Goal: Task Accomplishment & Management: Complete application form

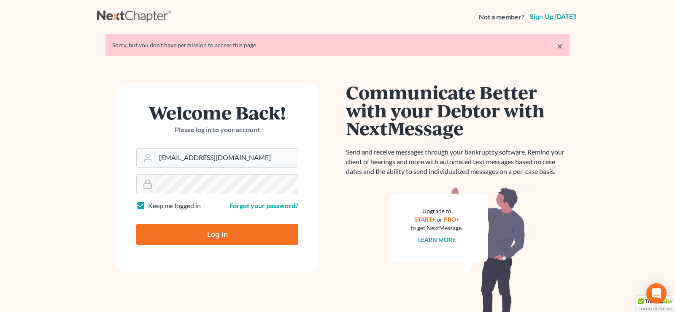
click at [203, 234] on input "Log In" at bounding box center [217, 233] width 162 height 21
type input "Thinking..."
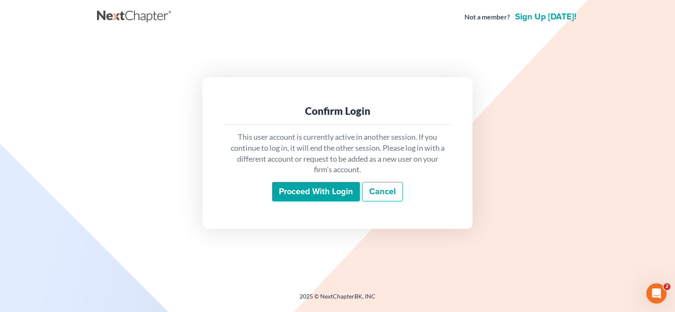
click at [313, 190] on input "Proceed with login" at bounding box center [316, 191] width 88 height 19
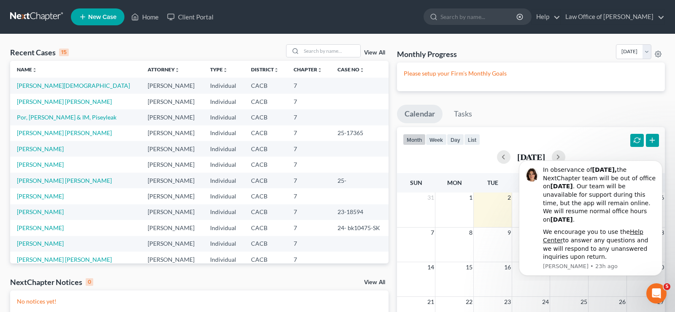
click at [105, 15] on span "New Case" at bounding box center [102, 17] width 28 height 6
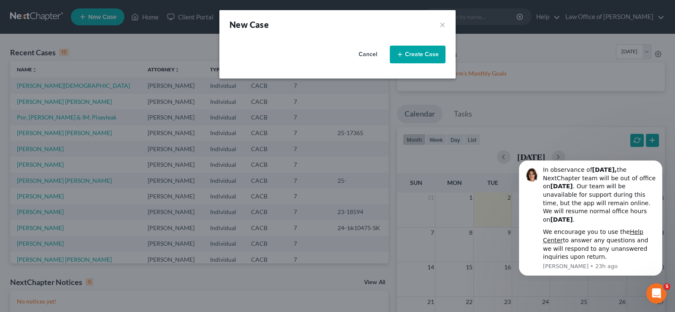
select select "7"
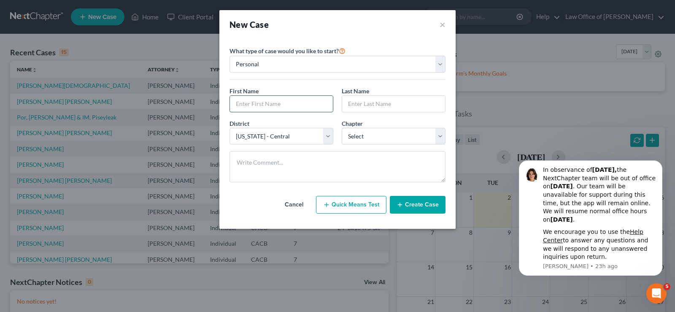
click at [278, 104] on input "text" at bounding box center [281, 104] width 103 height 16
type input "[PERSON_NAME]"
click at [358, 101] on input "text" at bounding box center [393, 104] width 103 height 16
type input "[PERSON_NAME]"
click at [229, 128] on select "Select [US_STATE] - [GEOGRAPHIC_DATA] [US_STATE] - [GEOGRAPHIC_DATA][US_STATE] …" at bounding box center [281, 136] width 104 height 17
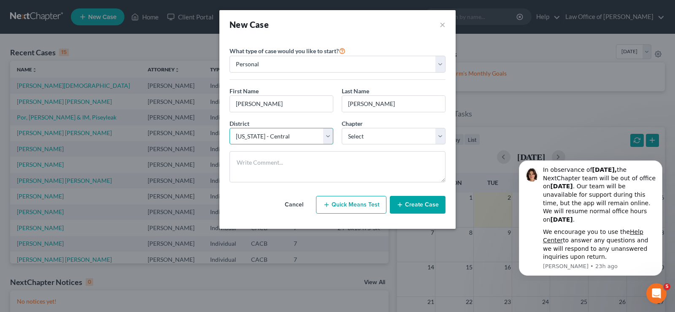
click at [330, 134] on select "Select [US_STATE] - [GEOGRAPHIC_DATA] [US_STATE] - [GEOGRAPHIC_DATA][US_STATE] …" at bounding box center [281, 136] width 104 height 17
click at [342, 128] on select "Select 7 11 12 13" at bounding box center [394, 136] width 104 height 17
select select "0"
click option "7" at bounding box center [0, 0] width 0 height 0
click at [417, 203] on button "Create Case" at bounding box center [418, 205] width 56 height 18
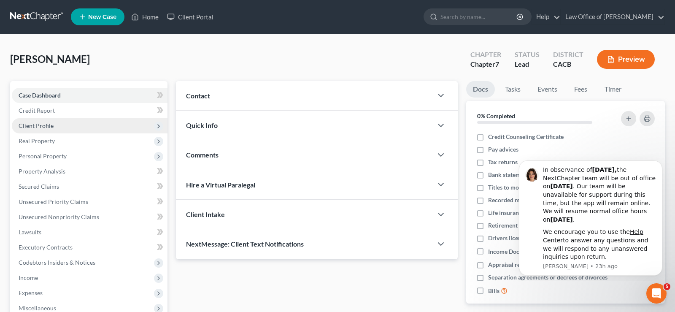
click at [44, 125] on span "Client Profile" at bounding box center [36, 125] width 35 height 7
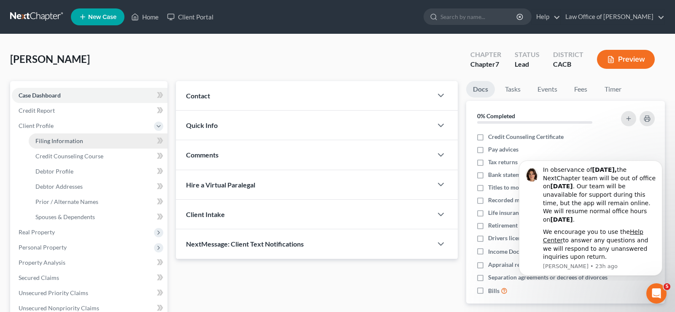
click at [83, 142] on link "Filing Information" at bounding box center [98, 140] width 139 height 15
select select "1"
select select "0"
select select "7"
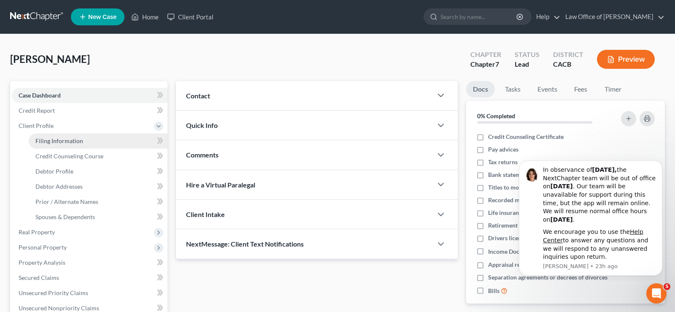
select select "4"
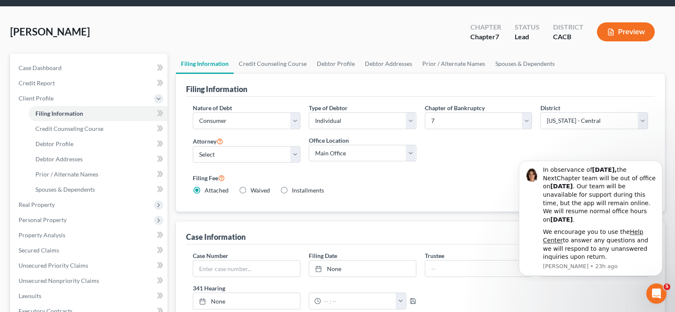
scroll to position [43, 0]
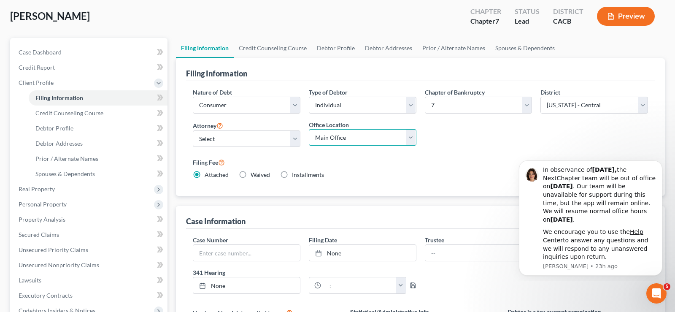
click at [309, 129] on select "Main Office Law Office of [PERSON_NAME]" at bounding box center [363, 137] width 108 height 17
select select "0"
click option "Law Office of [PERSON_NAME]" at bounding box center [0, 0] width 0 height 0
click at [193, 130] on select "Select [PERSON_NAME] - CACB" at bounding box center [247, 138] width 108 height 17
click at [295, 137] on select "Select [PERSON_NAME] - CACB" at bounding box center [247, 138] width 108 height 17
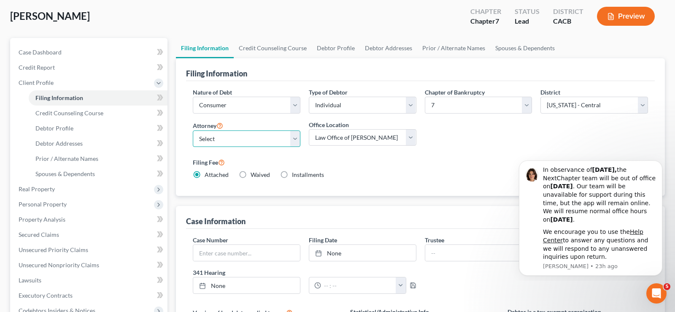
click at [193, 130] on select "Select [PERSON_NAME] - CACB" at bounding box center [247, 138] width 108 height 17
click at [295, 137] on select "Select [PERSON_NAME] - CACB" at bounding box center [247, 138] width 108 height 17
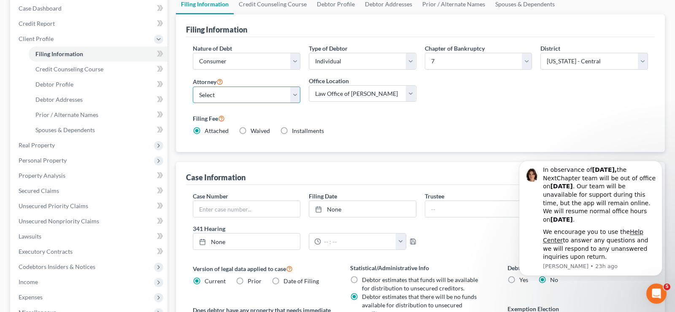
scroll to position [129, 0]
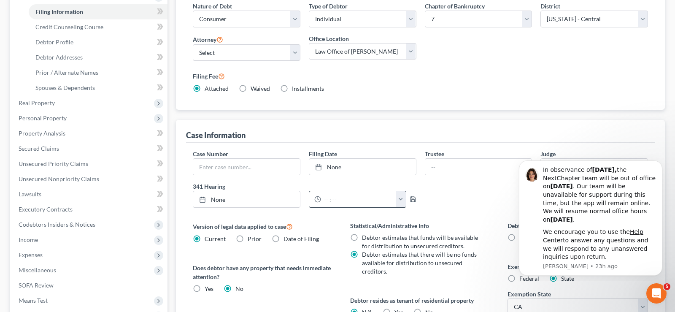
click at [398, 199] on button "button" at bounding box center [400, 199] width 10 height 16
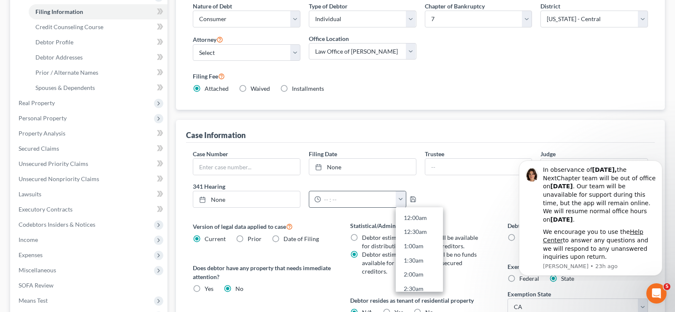
click at [398, 199] on button "button" at bounding box center [400, 199] width 10 height 16
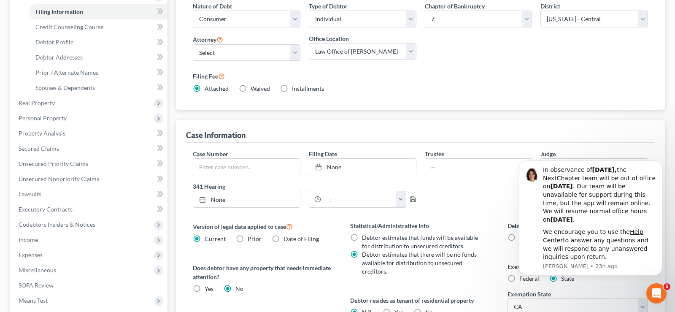
click at [467, 206] on div "Case Number Filing Date None close Date Time chevron_left [DATE] chevron_right …" at bounding box center [419, 181] width 463 height 65
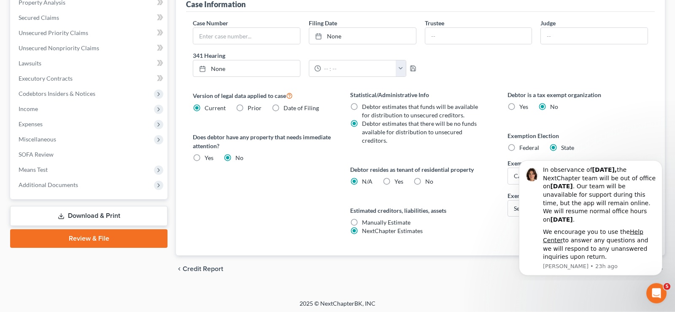
scroll to position [262, 0]
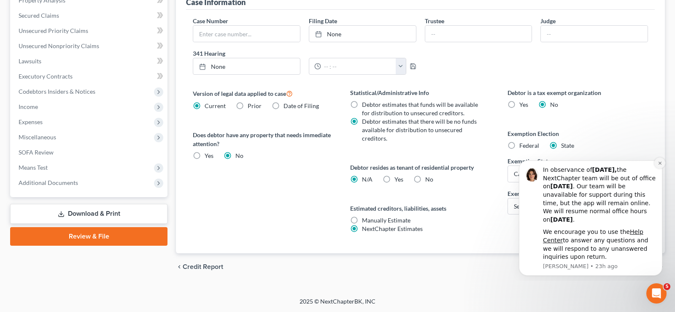
click at [658, 161] on icon "Dismiss notification" at bounding box center [659, 163] width 5 height 5
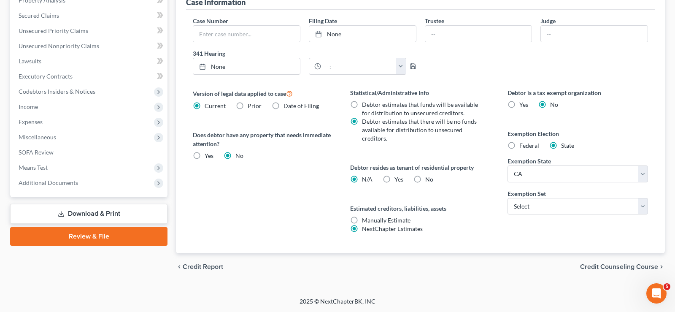
click at [619, 264] on span "Credit Counseling Course" at bounding box center [619, 266] width 78 height 7
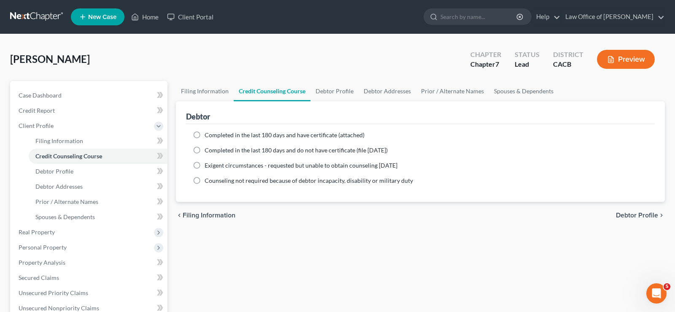
click at [204, 133] on label "Completed in the last 180 days and have certificate (attached)" at bounding box center [284, 135] width 160 height 8
click at [208, 133] on input "Completed in the last 180 days and have certificate (attached)" at bounding box center [210, 133] width 5 height 5
radio input "true"
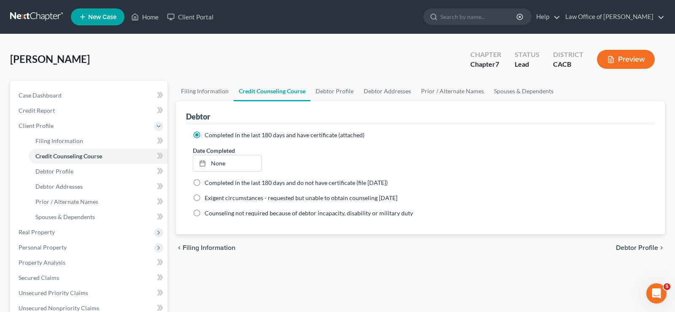
click at [633, 247] on span "Debtor Profile" at bounding box center [637, 247] width 42 height 7
select select "0"
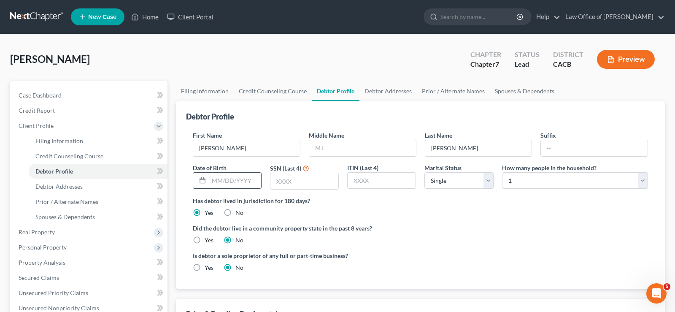
click at [249, 180] on input "text" at bounding box center [235, 180] width 52 height 16
click at [218, 181] on input "03221963" at bounding box center [235, 180] width 52 height 16
click at [229, 178] on input "03/221963" at bounding box center [235, 180] width 52 height 16
type input "[DATE]"
click at [300, 182] on input "text" at bounding box center [304, 181] width 68 height 16
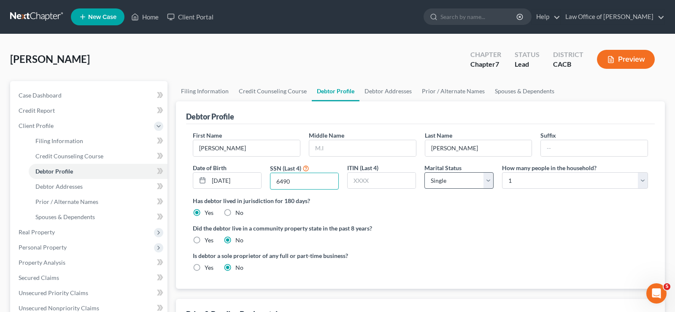
type input "6490"
click at [424, 172] on select "Select Single Married Separated Divorced Widowed" at bounding box center [458, 180] width 69 height 17
select select "1"
click option "Married" at bounding box center [0, 0] width 0 height 0
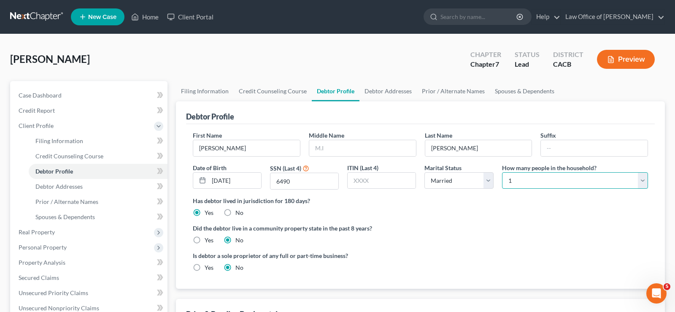
click at [502, 172] on select "Select 1 2 3 4 5 6 7 8 9 10 11 12 13 14 15 16 17 18 19 20" at bounding box center [575, 180] width 146 height 17
select select "1"
click option "2" at bounding box center [0, 0] width 0 height 0
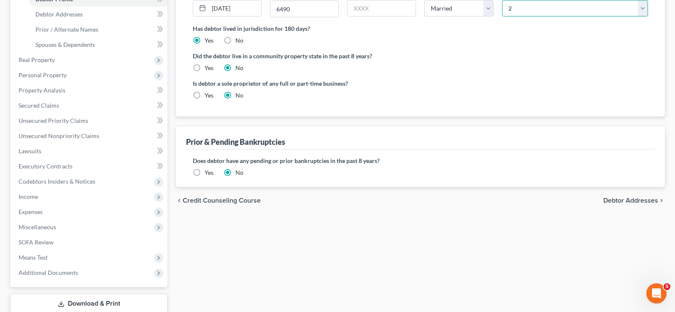
scroll to position [215, 0]
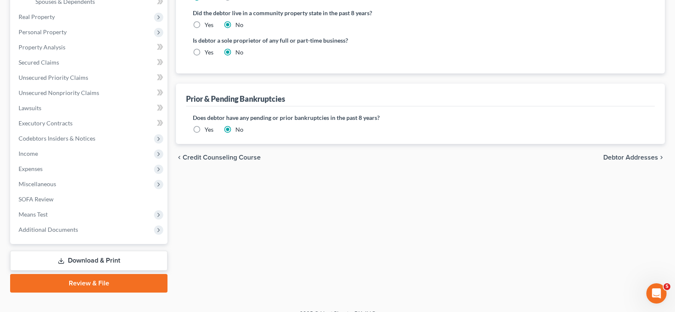
click at [624, 155] on span "Debtor Addresses" at bounding box center [630, 157] width 55 height 7
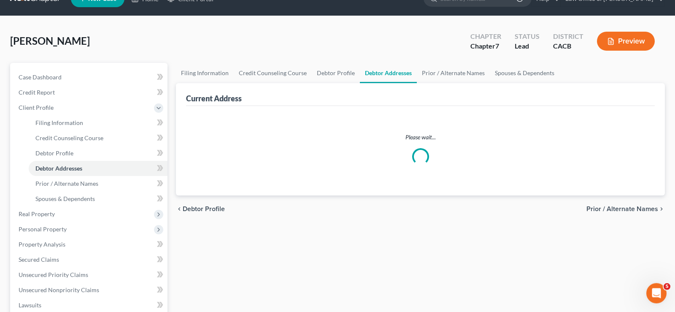
select select "0"
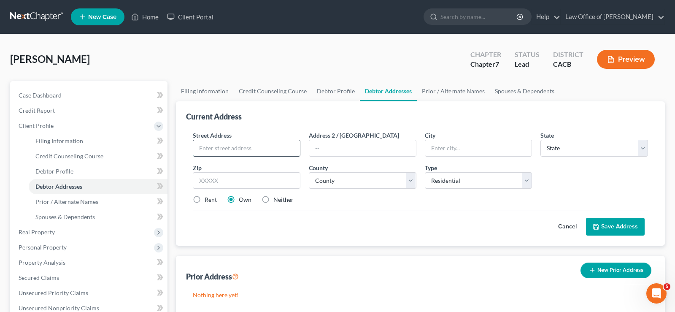
click at [251, 147] on input "text" at bounding box center [246, 148] width 107 height 16
type input "[STREET_ADDRESS][PERSON_NAME]"
click at [454, 153] on input "text" at bounding box center [478, 148] width 107 height 16
type input "[PERSON_NAME]"
click at [540, 140] on select "State [US_STATE] AK AR AZ CA CO CT DE DC [GEOGRAPHIC_DATA] [GEOGRAPHIC_DATA] GU…" at bounding box center [594, 148] width 108 height 17
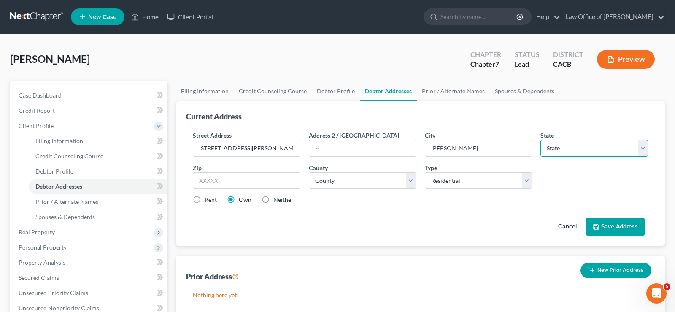
select select "4"
click option "CA" at bounding box center [0, 0] width 0 height 0
click at [223, 173] on input "text" at bounding box center [247, 180] width 108 height 17
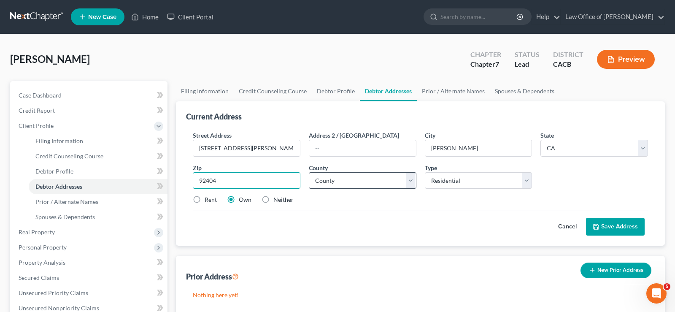
type input "92404"
type input "[GEOGRAPHIC_DATA]"
click at [309, 172] on select "County [GEOGRAPHIC_DATA] [GEOGRAPHIC_DATA] [GEOGRAPHIC_DATA] [GEOGRAPHIC_DATA] …" at bounding box center [363, 180] width 108 height 17
select select "32"
click option "[GEOGRAPHIC_DATA]" at bounding box center [0, 0] width 0 height 0
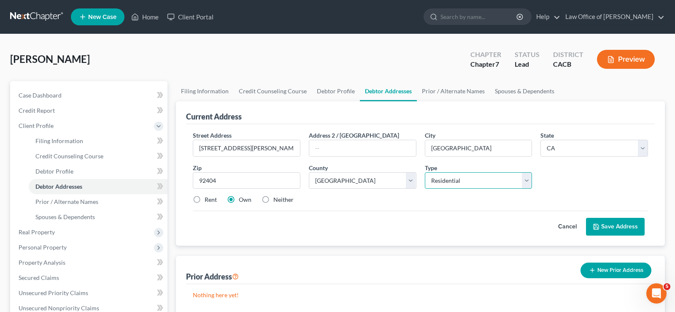
click at [425, 172] on select "Select Residential Mailing Rental Business" at bounding box center [479, 180] width 108 height 17
drag, startPoint x: 527, startPoint y: 176, endPoint x: 414, endPoint y: 201, distance: 116.5
click at [414, 201] on div "Rent Own Neither" at bounding box center [419, 199] width 463 height 8
click at [605, 225] on button "Save Address" at bounding box center [615, 227] width 59 height 18
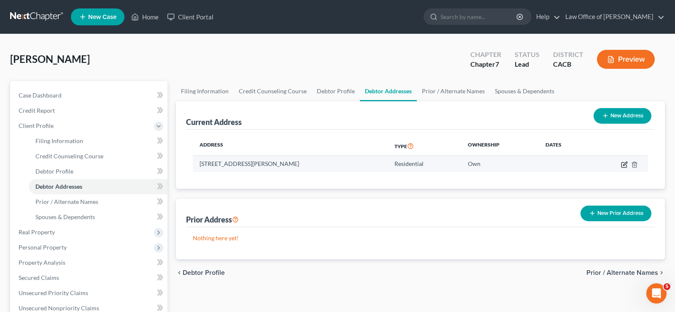
click at [625, 162] on icon "button" at bounding box center [624, 164] width 7 height 7
select select "4"
select select "32"
select select "0"
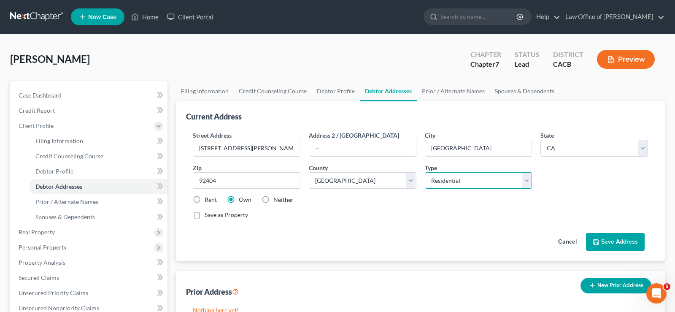
click at [425, 172] on select "Select Residential Mailing Rental Business" at bounding box center [479, 180] width 108 height 17
drag, startPoint x: 528, startPoint y: 178, endPoint x: 365, endPoint y: 215, distance: 167.7
click at [365, 215] on div "Save as Property" at bounding box center [420, 214] width 455 height 8
click at [619, 237] on button "Save Address" at bounding box center [615, 242] width 59 height 18
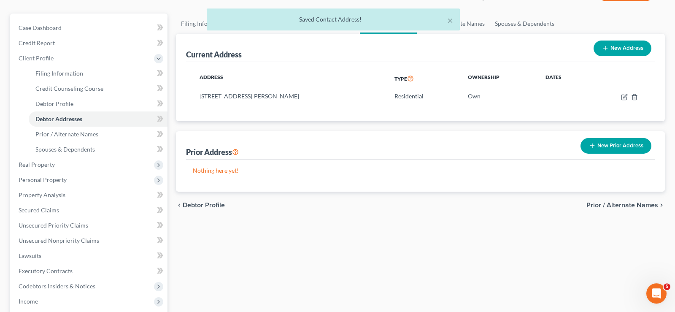
scroll to position [86, 0]
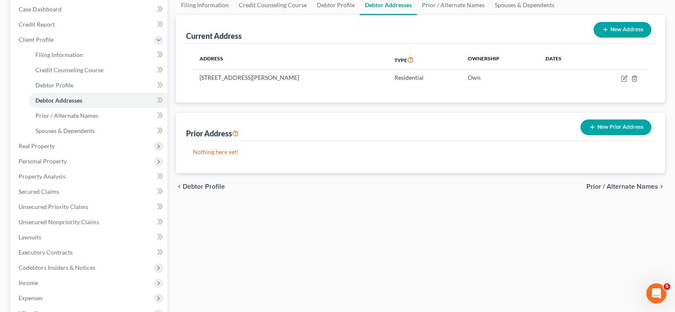
click at [628, 184] on span "Prior / Alternate Names" at bounding box center [622, 186] width 72 height 7
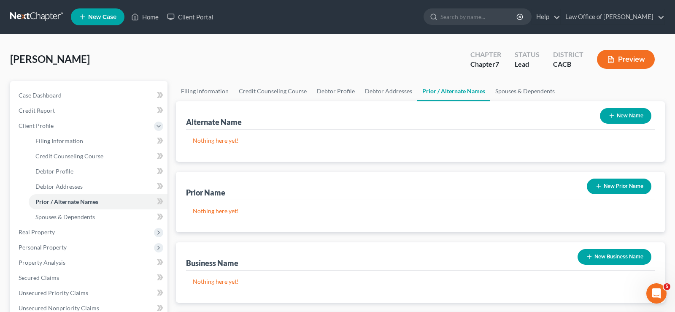
click at [633, 116] on button "New Name" at bounding box center [625, 116] width 51 height 16
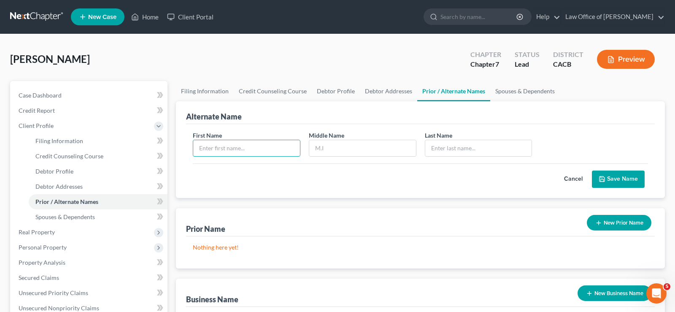
drag, startPoint x: 231, startPoint y: 141, endPoint x: 222, endPoint y: 171, distance: 31.2
click at [231, 142] on input "text" at bounding box center [246, 148] width 107 height 16
type input "[PERSON_NAME]"
click at [334, 147] on input "text" at bounding box center [362, 148] width 107 height 16
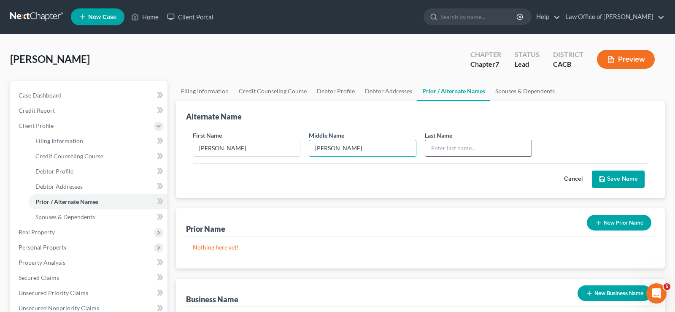
type input "[PERSON_NAME]"
click at [436, 146] on input "text" at bounding box center [478, 148] width 107 height 16
type input "[PERSON_NAME]"
click at [613, 177] on button "Save Name" at bounding box center [618, 179] width 53 height 18
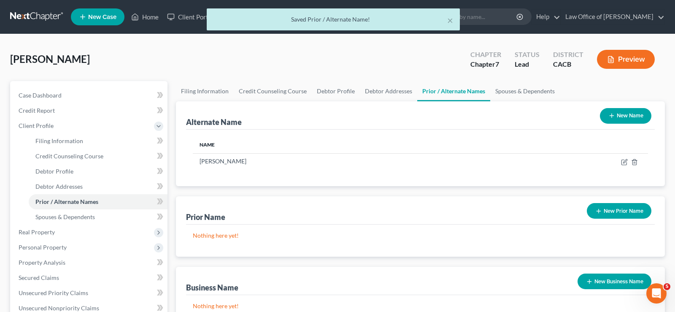
drag, startPoint x: 619, startPoint y: 118, endPoint x: 616, endPoint y: 96, distance: 22.5
click at [619, 118] on button "New Name" at bounding box center [625, 116] width 51 height 16
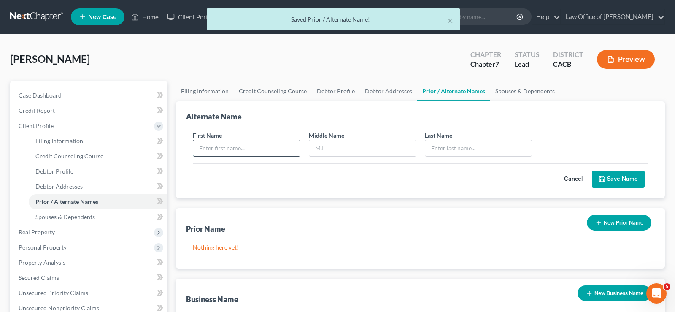
click at [241, 146] on input "text" at bounding box center [246, 148] width 107 height 16
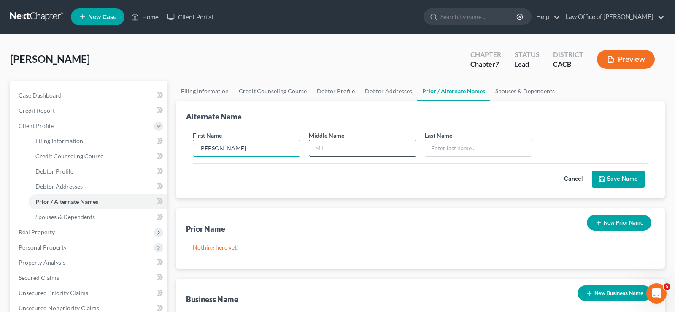
type input "[PERSON_NAME]"
click at [358, 152] on input "text" at bounding box center [362, 148] width 107 height 16
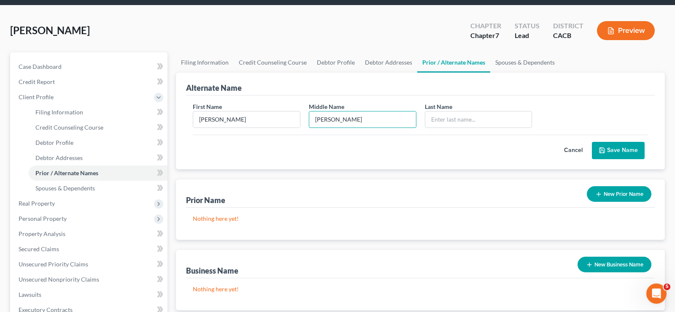
scroll to position [43, 0]
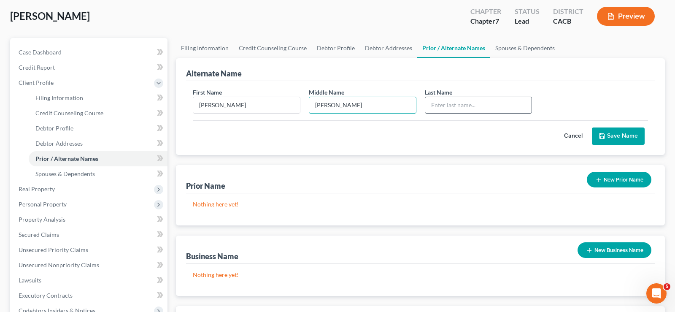
type input "[PERSON_NAME]"
click at [447, 104] on input "text" at bounding box center [478, 105] width 107 height 16
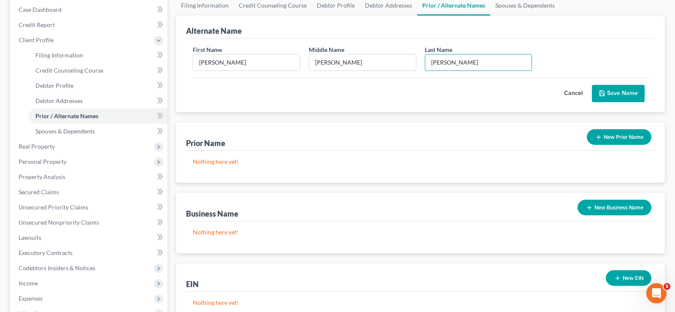
scroll to position [86, 0]
type input "[PERSON_NAME]"
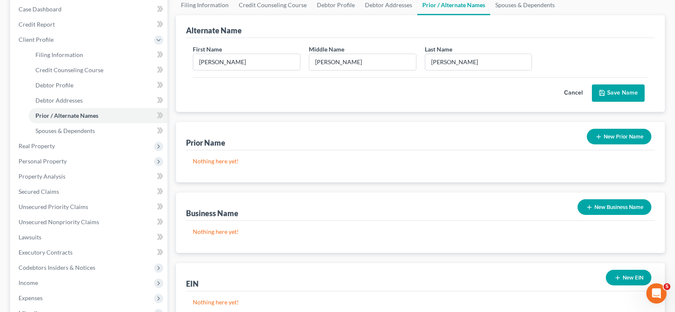
click at [633, 94] on button "Save Name" at bounding box center [618, 93] width 53 height 18
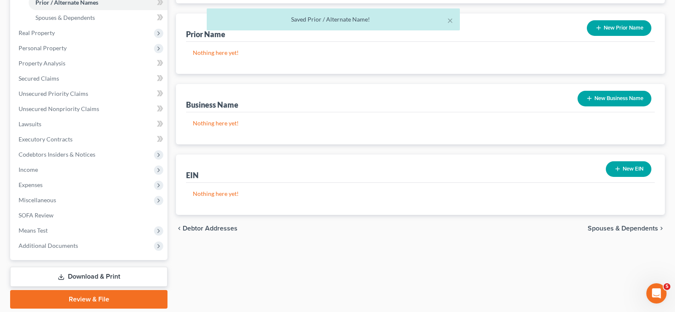
scroll to position [227, 0]
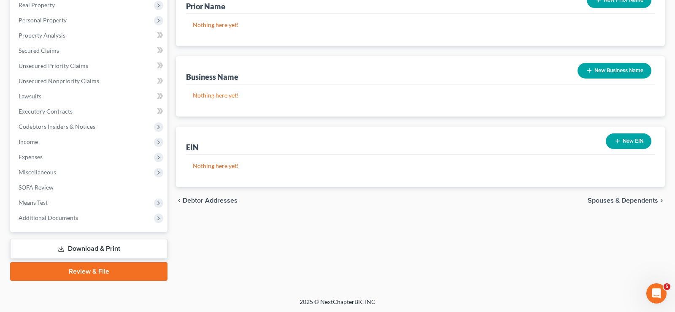
click at [614, 200] on span "Spouses & Dependents" at bounding box center [622, 200] width 70 height 7
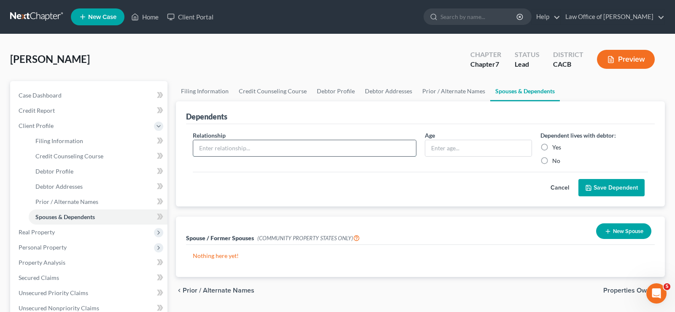
click at [254, 147] on input "text" at bounding box center [304, 148] width 223 height 16
type input "Wife"
click at [454, 146] on input "text" at bounding box center [478, 148] width 107 height 16
type input "61"
click at [552, 143] on label "Yes" at bounding box center [556, 147] width 9 height 8
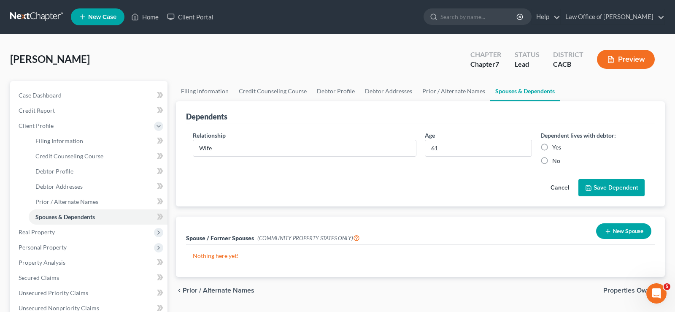
click at [555, 143] on input "Yes" at bounding box center [557, 145] width 5 height 5
radio input "true"
click at [604, 183] on button "Save Dependent" at bounding box center [611, 188] width 66 height 18
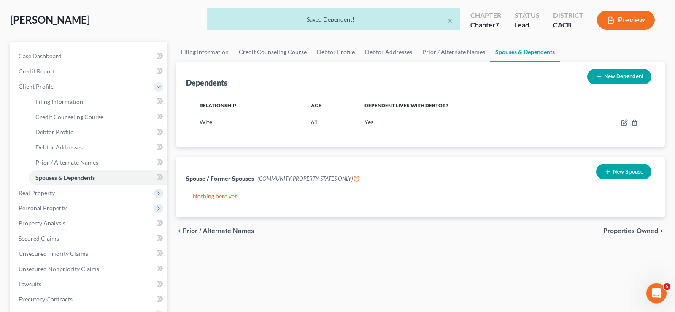
scroll to position [129, 0]
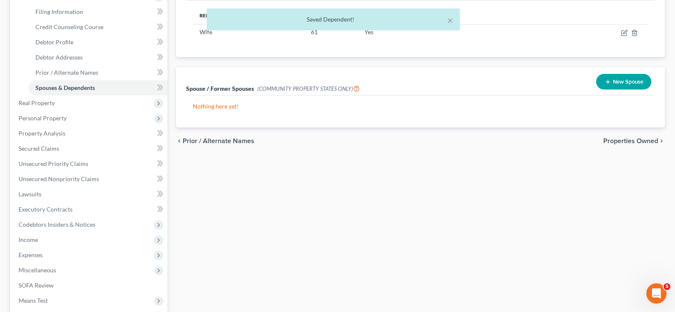
click at [631, 140] on span "Properties Owned" at bounding box center [630, 140] width 55 height 7
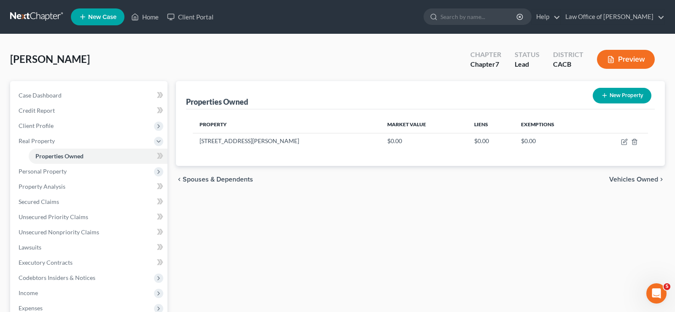
click at [615, 173] on div "chevron_left Spouses & Dependents Vehicles Owned chevron_right" at bounding box center [420, 179] width 489 height 27
click at [622, 177] on span "Vehicles Owned" at bounding box center [633, 179] width 49 height 7
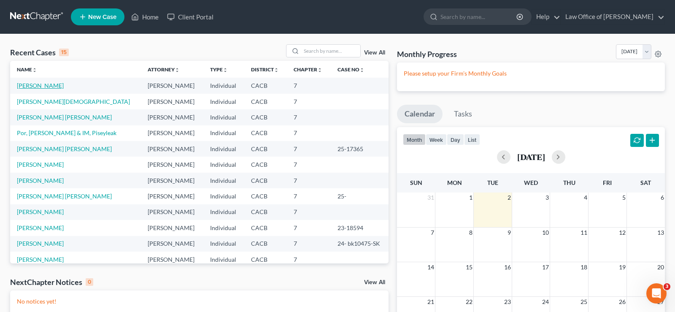
click at [54, 84] on link "[PERSON_NAME]" at bounding box center [40, 85] width 47 height 7
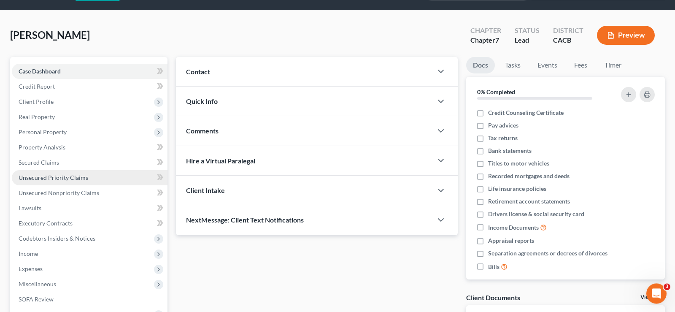
scroll to position [43, 0]
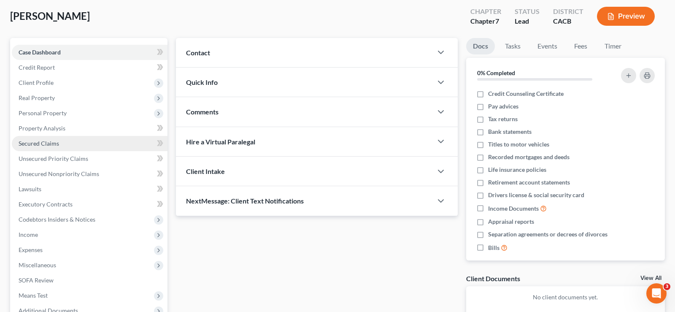
click at [50, 140] on span "Secured Claims" at bounding box center [39, 143] width 40 height 7
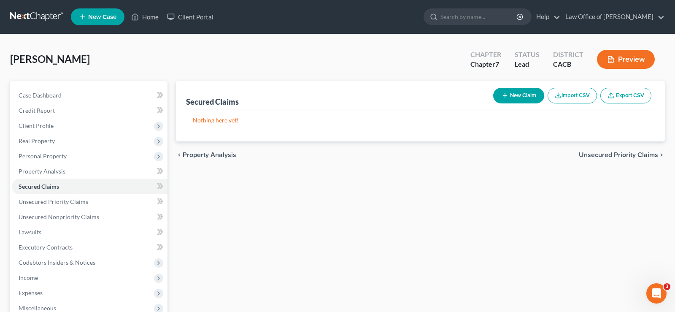
click at [522, 97] on button "New Claim" at bounding box center [518, 96] width 51 height 16
select select "0"
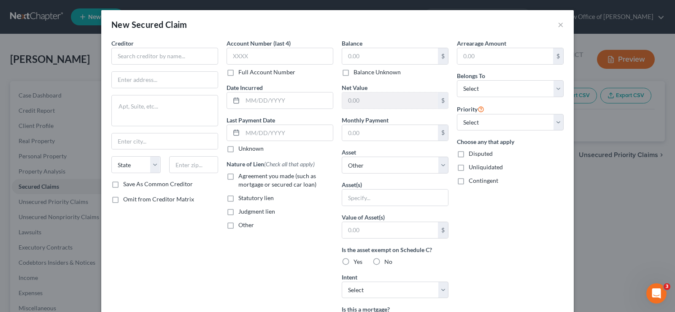
click at [238, 175] on label "Agreement you made (such as mortgage or secured car loan)" at bounding box center [285, 180] width 95 height 17
click at [242, 175] on input "Agreement you made (such as mortgage or secured car loan)" at bounding box center [244, 174] width 5 height 5
checkbox input "true"
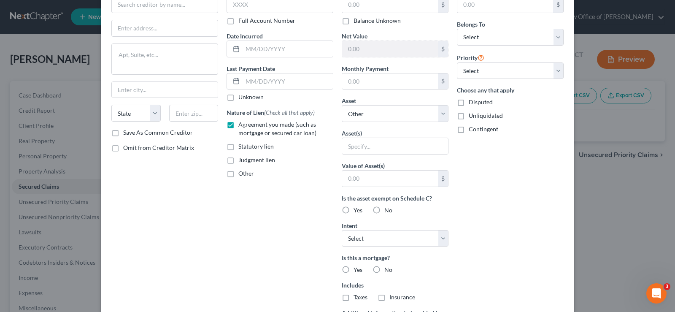
scroll to position [43, 0]
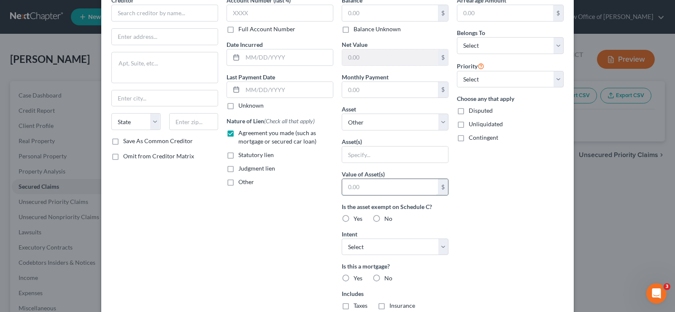
click at [371, 188] on input "text" at bounding box center [390, 187] width 96 height 16
type input "500,000.00"
click at [353, 215] on label "Yes" at bounding box center [357, 218] width 9 height 8
click at [357, 215] on input "Yes" at bounding box center [359, 216] width 5 height 5
radio input "true"
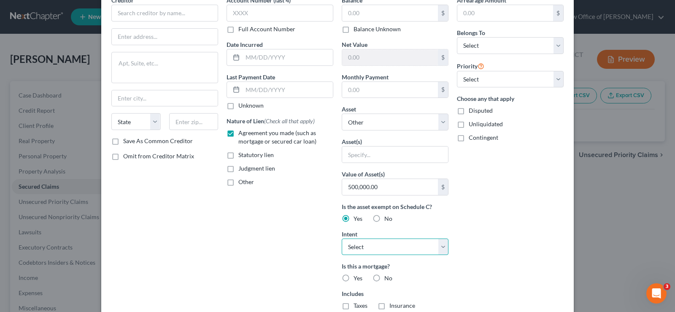
click at [342, 238] on select "Select Surrender Redeem Reaffirm Avoid Other" at bounding box center [395, 246] width 107 height 17
click at [301, 237] on div "Account Number (last 4) Full Account Number Date Incurred Last Payment Date Unk…" at bounding box center [279, 184] width 115 height 376
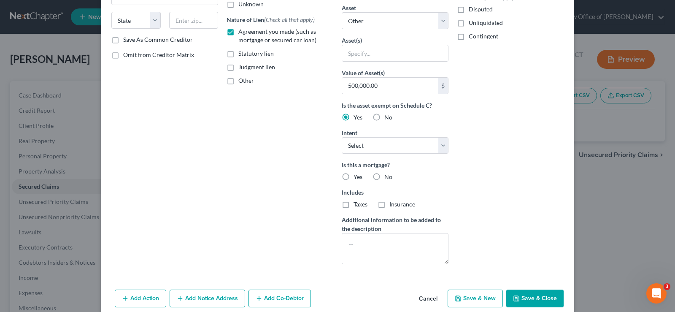
scroll to position [156, 0]
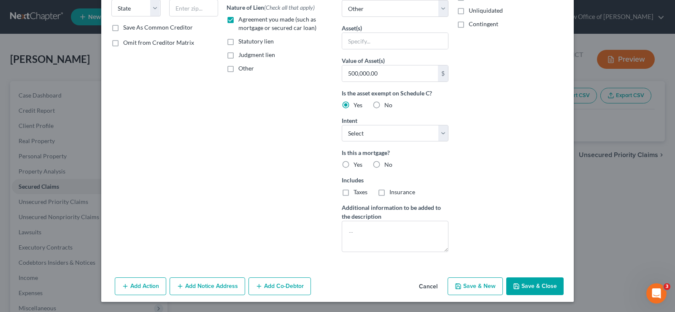
click at [353, 165] on label "Yes" at bounding box center [357, 164] width 9 height 8
click at [357, 165] on input "Yes" at bounding box center [359, 162] width 5 height 5
radio input "true"
click at [353, 193] on label "Taxes" at bounding box center [360, 192] width 14 height 8
click at [357, 193] on input "Taxes" at bounding box center [359, 190] width 5 height 5
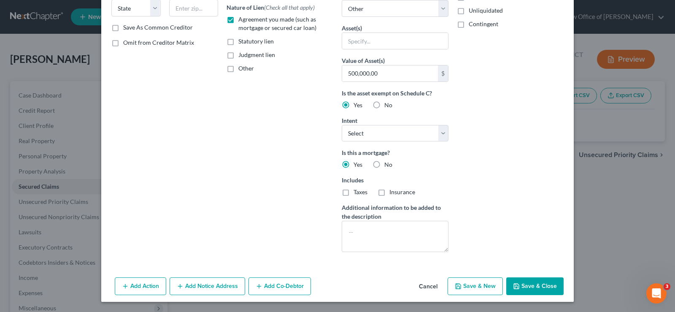
checkbox input "true"
drag, startPoint x: 382, startPoint y: 192, endPoint x: 402, endPoint y: 207, distance: 25.0
click at [389, 194] on label "Insurance" at bounding box center [402, 192] width 26 height 8
click at [410, 231] on textarea at bounding box center [395, 236] width 107 height 31
click at [350, 229] on textarea at bounding box center [395, 236] width 107 height 31
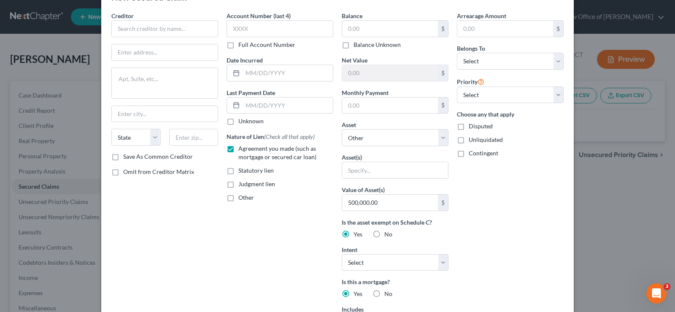
scroll to position [0, 0]
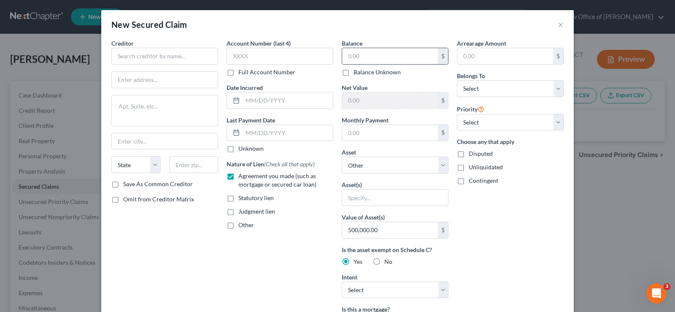
click at [373, 50] on input "text" at bounding box center [390, 56] width 96 height 16
type input "234,722.38"
click at [259, 58] on input "text" at bounding box center [279, 56] width 107 height 17
type input "3943"
click at [168, 56] on input "text" at bounding box center [164, 56] width 107 height 17
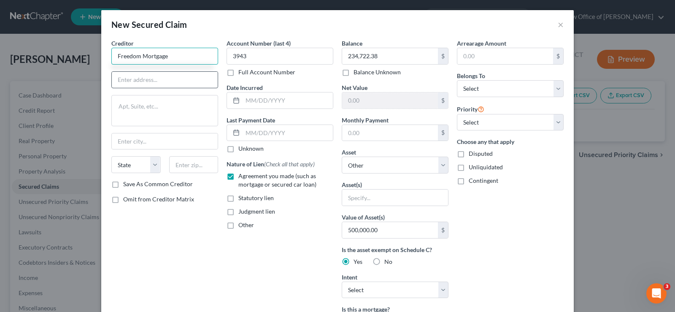
type input "Freedom Mortgage"
click at [153, 85] on input "text" at bounding box center [165, 80] width 106 height 16
click at [128, 81] on input "P.O.Box" at bounding box center [165, 80] width 106 height 16
click at [151, 78] on input "P.O. Box" at bounding box center [165, 80] width 106 height 16
type input "P.O. Box 619063"
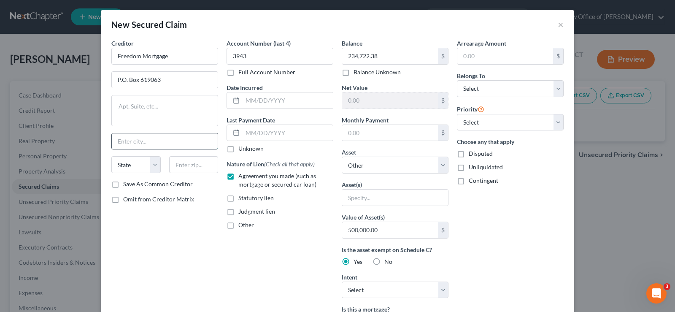
click at [154, 142] on input "text" at bounding box center [165, 141] width 106 height 16
click at [111, 156] on select "State [US_STATE] AK AR AZ CA CO CT DE DC [GEOGRAPHIC_DATA] [GEOGRAPHIC_DATA] GU…" at bounding box center [135, 164] width 49 height 17
select select "45"
click option "[GEOGRAPHIC_DATA]" at bounding box center [0, 0] width 0 height 0
click at [203, 163] on input "text" at bounding box center [193, 164] width 49 height 17
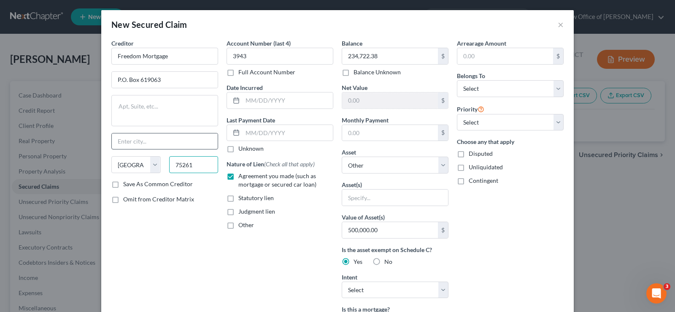
type input "75261"
type input "Dallas"
click at [180, 145] on input "Dallas" at bounding box center [165, 141] width 106 height 16
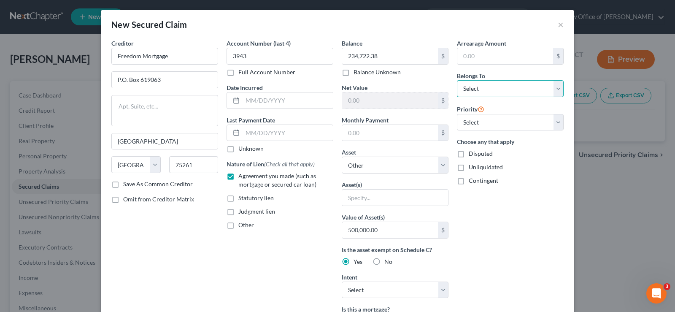
click at [457, 80] on select "Select Debtor 1 Only Debtor 2 Only Debtor 1 And Debtor 2 Only At Least One Of T…" at bounding box center [510, 88] width 107 height 17
select select "4"
click option "Community Property" at bounding box center [0, 0] width 0 height 0
click at [296, 102] on input "text" at bounding box center [287, 100] width 90 height 16
click at [290, 138] on input "text" at bounding box center [287, 133] width 90 height 16
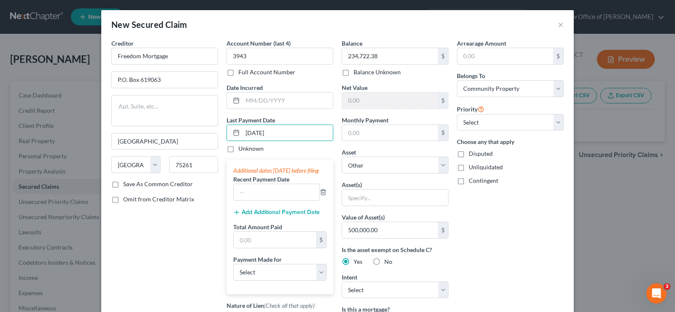
type input "08/15/2025"
click at [197, 224] on div "Creditor * Freedom Mortgage P.O. Box 619063 Dallas State AL AK AR AZ CA CO CT D…" at bounding box center [164, 227] width 115 height 376
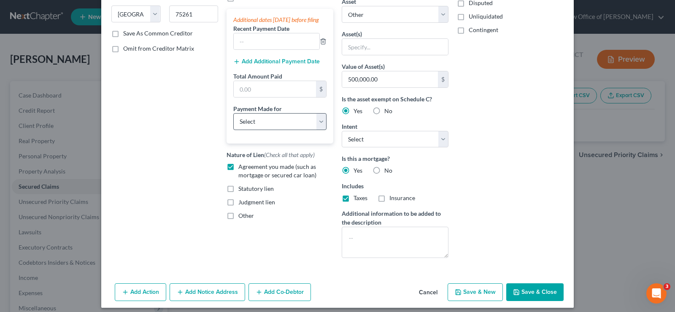
scroll to position [156, 0]
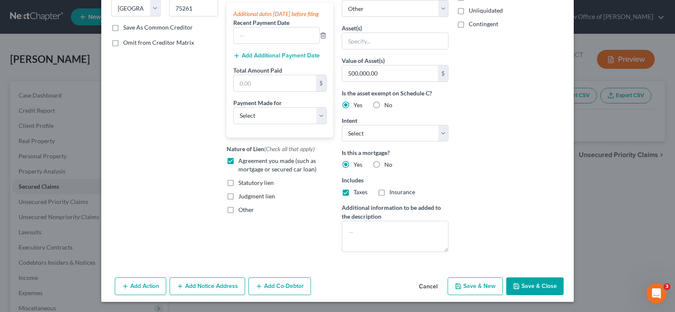
click at [533, 287] on button "Save & Close" at bounding box center [534, 286] width 57 height 18
select select
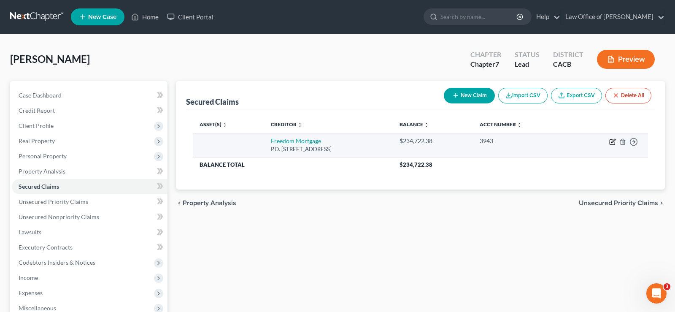
click at [612, 140] on icon "button" at bounding box center [612, 141] width 7 height 7
select select "45"
select select "0"
select select "4"
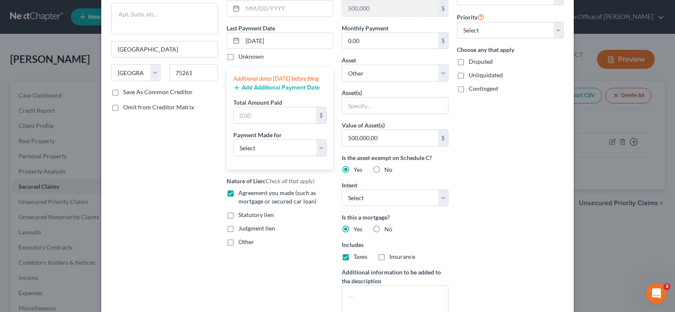
scroll to position [163, 0]
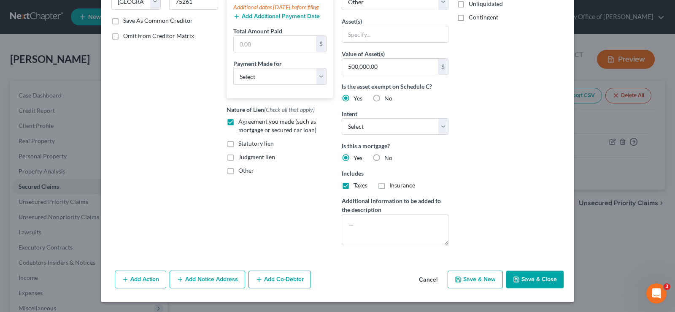
click at [545, 280] on button "Save & Close" at bounding box center [534, 279] width 57 height 18
select select
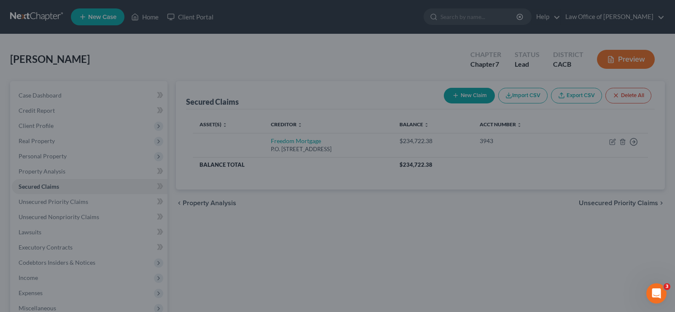
scroll to position [101, 0]
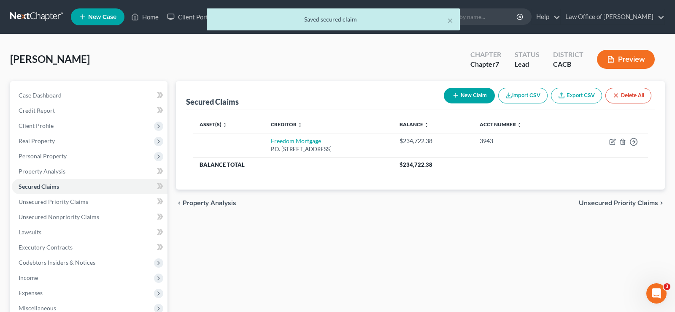
click at [596, 203] on span "Unsecured Priority Claims" at bounding box center [617, 202] width 79 height 7
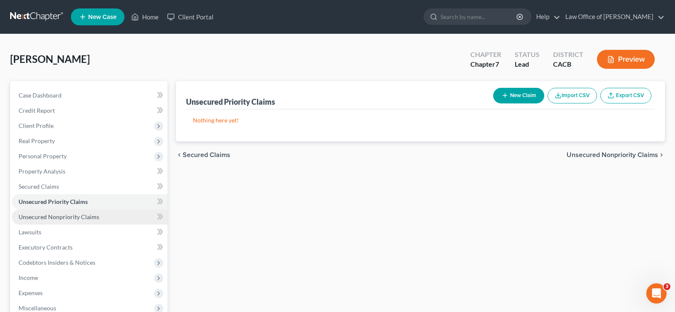
click at [84, 214] on span "Unsecured Nonpriority Claims" at bounding box center [59, 216] width 81 height 7
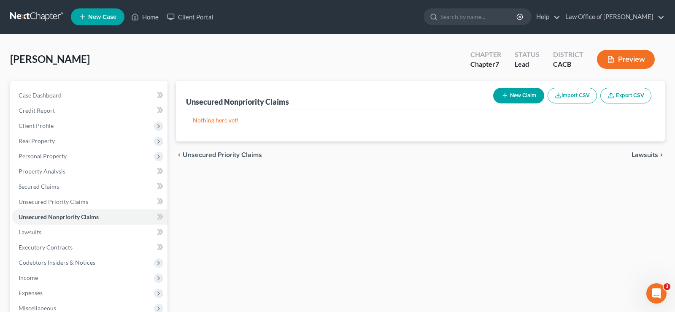
click at [518, 94] on button "New Claim" at bounding box center [518, 96] width 51 height 16
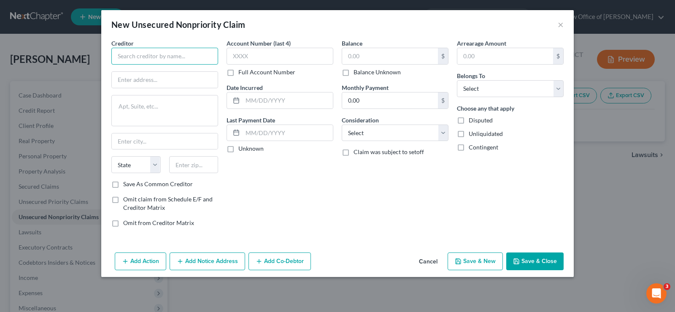
click at [153, 58] on input "text" at bounding box center [164, 56] width 107 height 17
type input "LVNV Funding LLC"
click at [145, 83] on input "text" at bounding box center [165, 80] width 106 height 16
click at [130, 80] on input "P.O. box" at bounding box center [165, 80] width 106 height 16
type input "P.O. Box"
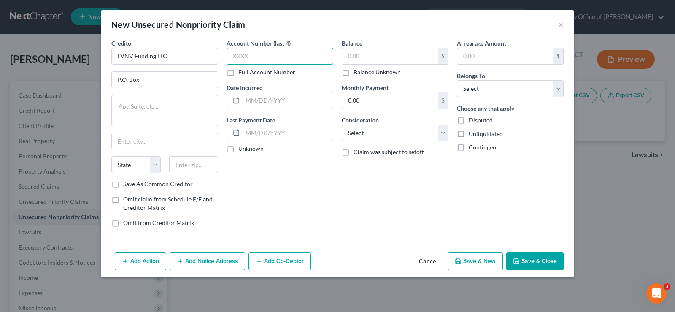
click at [272, 57] on input "text" at bounding box center [279, 56] width 107 height 17
type input "4414"
click at [368, 56] on input "text" at bounding box center [390, 56] width 96 height 16
type input "3,723.35"
click at [116, 54] on input "LVNV Funding LLC" at bounding box center [164, 56] width 107 height 17
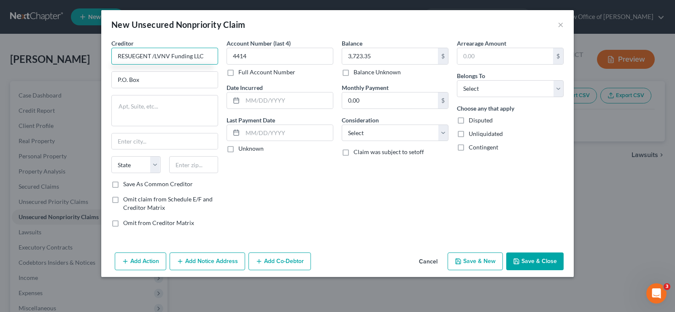
click at [203, 57] on input "RESUEGENT /LVNV Funding LLC" at bounding box center [164, 56] width 107 height 17
type input "RESUEGENT /LVNV Funding LLC/Synchrony Bank"
click at [165, 82] on input "P.O. Box" at bounding box center [165, 80] width 106 height 16
type input "P.O. Box 10497"
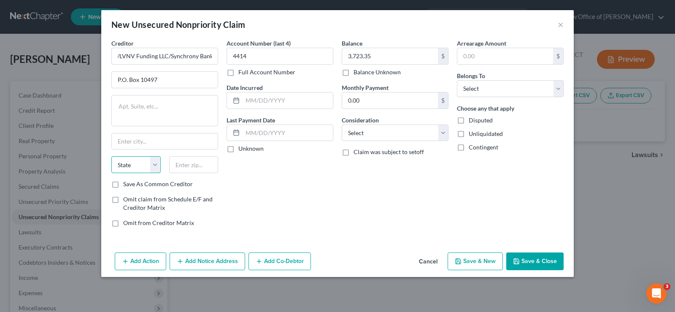
click at [111, 156] on select "State [US_STATE] AK AR AZ CA CO CT DE DC [GEOGRAPHIC_DATA] [GEOGRAPHIC_DATA] GU…" at bounding box center [135, 164] width 49 height 17
click option "SD" at bounding box center [0, 0] width 0 height 0
click at [111, 156] on select "State [US_STATE] AK AR AZ CA CO CT DE DC [GEOGRAPHIC_DATA] [GEOGRAPHIC_DATA] GU…" at bounding box center [135, 164] width 49 height 17
select select "42"
click option "SC" at bounding box center [0, 0] width 0 height 0
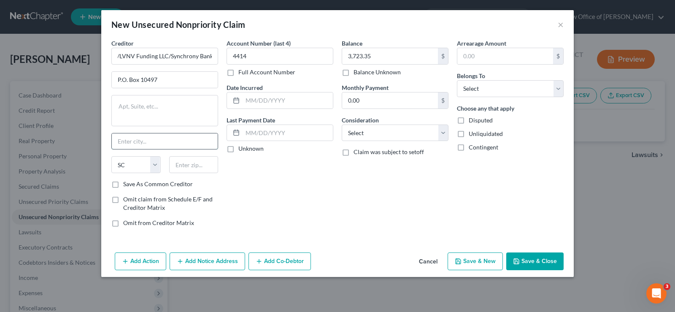
click at [157, 138] on input "text" at bounding box center [165, 141] width 106 height 16
click at [178, 163] on input "text" at bounding box center [193, 164] width 49 height 17
type input "29602"
type input "Greenville"
click at [168, 138] on input "Greenville" at bounding box center [165, 141] width 106 height 16
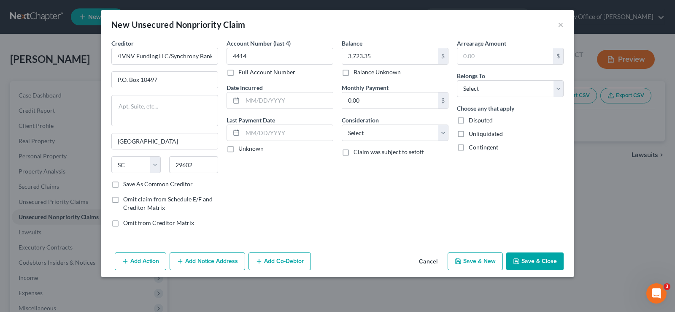
click at [123, 182] on label "Save As Common Creditor" at bounding box center [158, 184] width 70 height 8
click at [126, 182] on input "Save As Common Creditor" at bounding box center [128, 182] width 5 height 5
checkbox input "true"
